Goal: Task Accomplishment & Management: Use online tool/utility

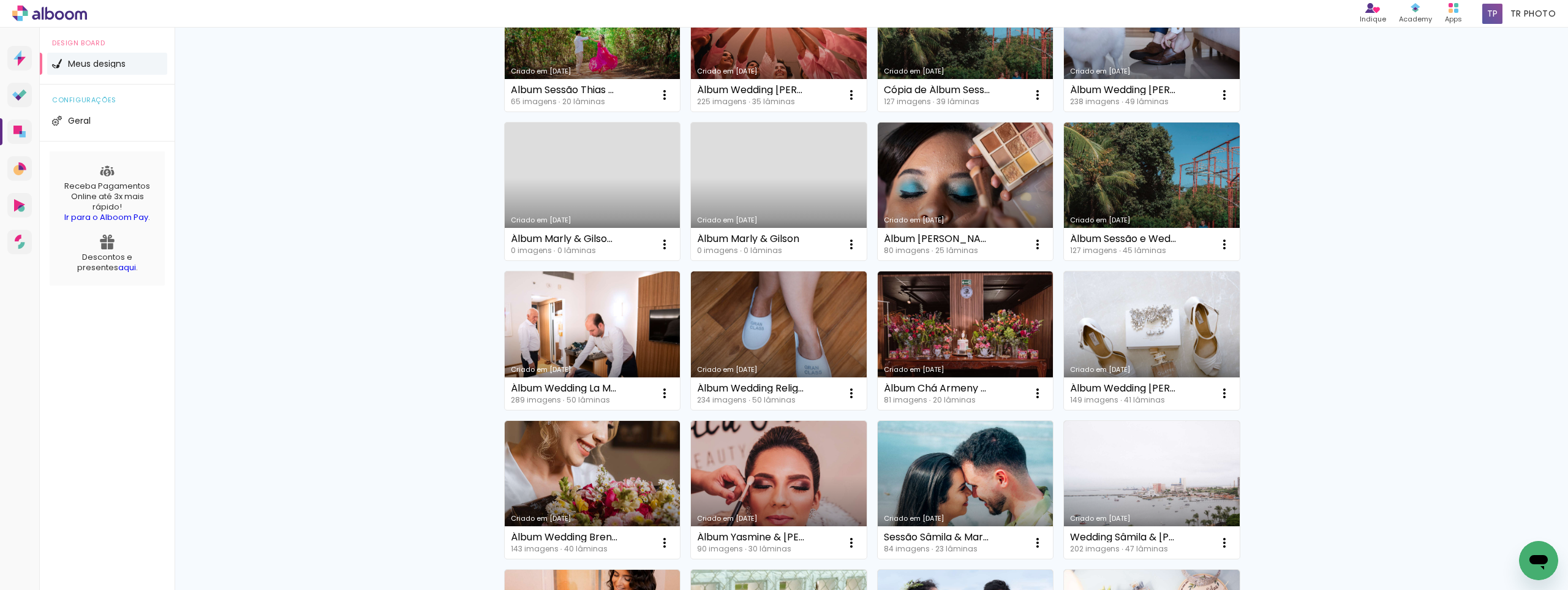
scroll to position [62, 0]
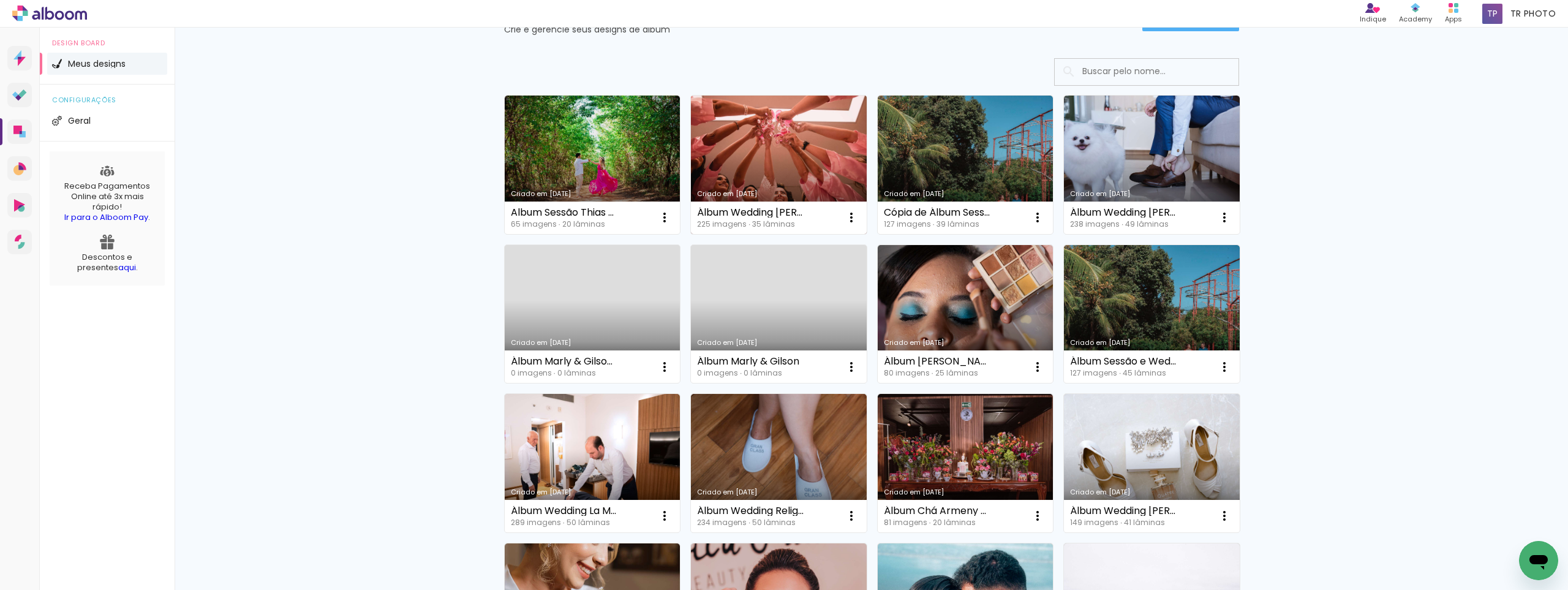
click at [769, 155] on link "Criado em [DATE]" at bounding box center [778, 165] width 176 height 139
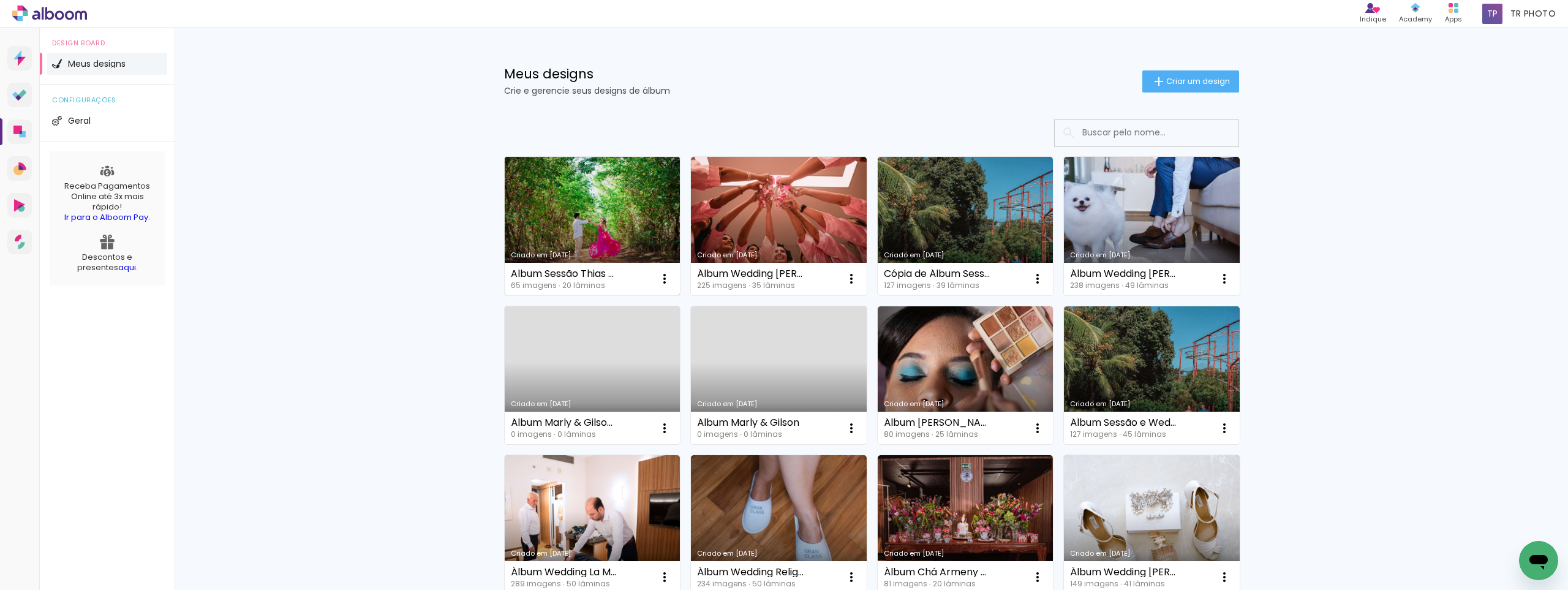
click at [592, 202] on link "Criado em [DATE]" at bounding box center [592, 226] width 176 height 139
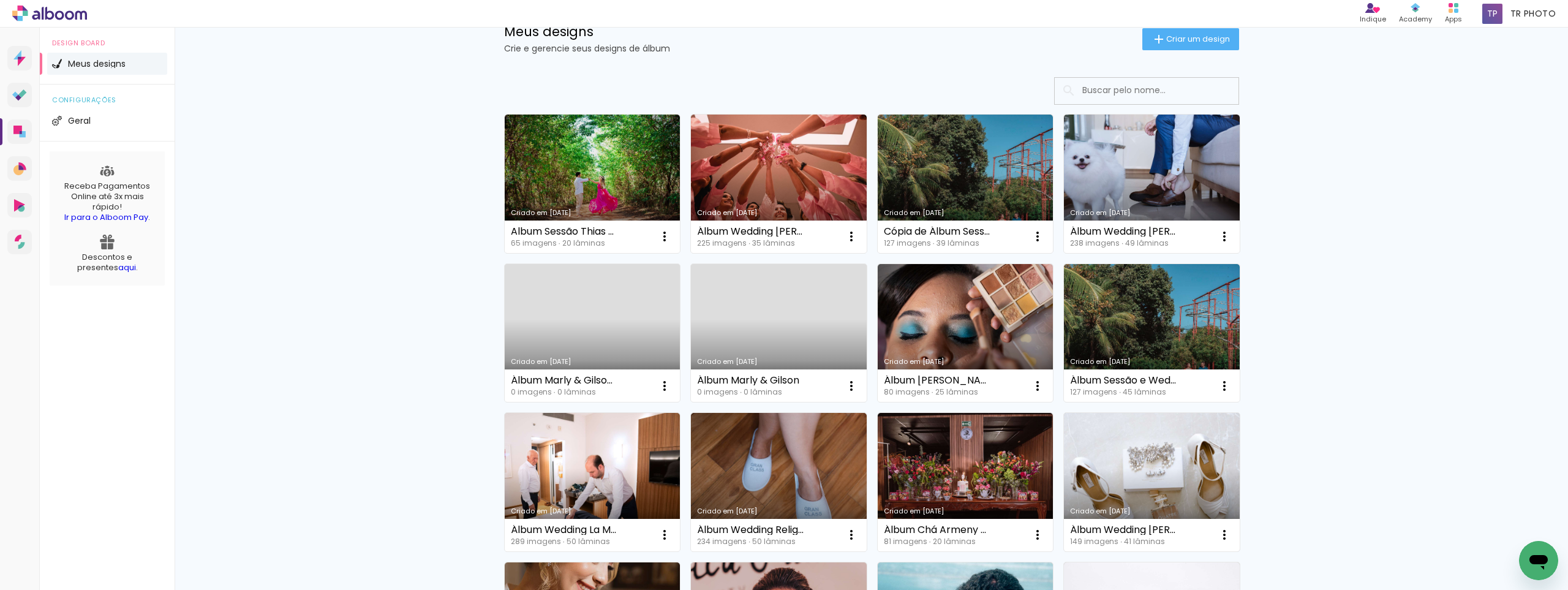
scroll to position [62, 0]
